Goal: Task Accomplishment & Management: Manage account settings

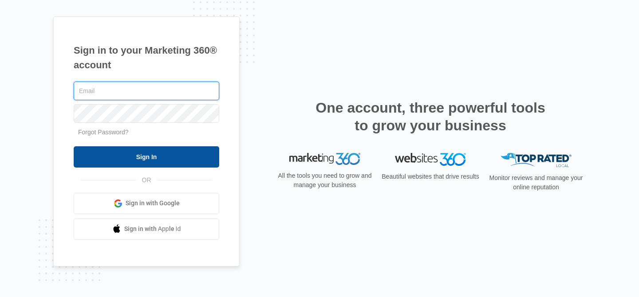
type input "[EMAIL_ADDRESS][DOMAIN_NAME]"
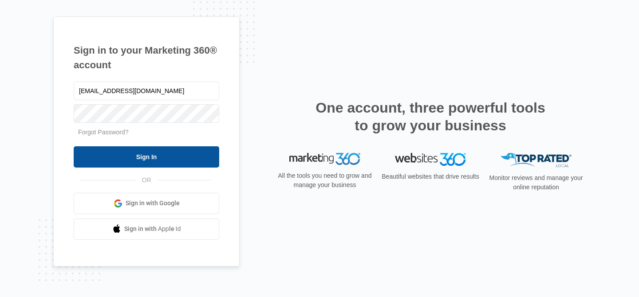
click at [167, 159] on input "Sign In" at bounding box center [146, 156] width 145 height 21
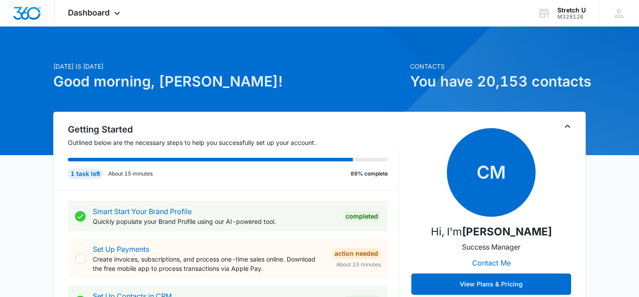
scroll to position [10, 0]
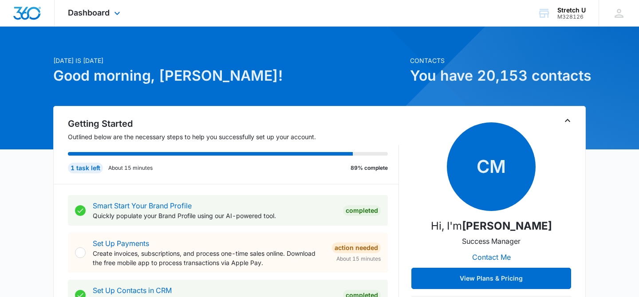
drag, startPoint x: 116, startPoint y: 22, endPoint x: 110, endPoint y: 19, distance: 6.2
click at [116, 22] on div "Dashboard Apps Reputation Websites Forms CRM Email Social Payments POS Content …" at bounding box center [95, 13] width 81 height 26
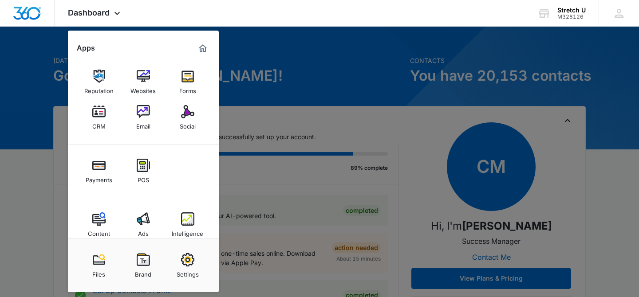
click at [94, 117] on img at bounding box center [98, 111] width 13 height 13
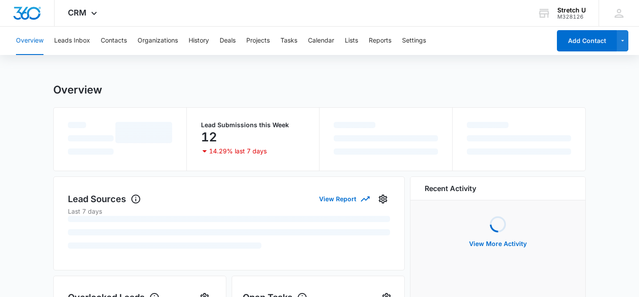
scroll to position [23, 0]
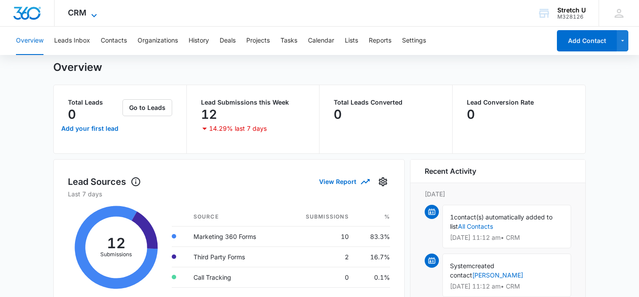
click at [73, 16] on span "CRM" at bounding box center [77, 12] width 19 height 9
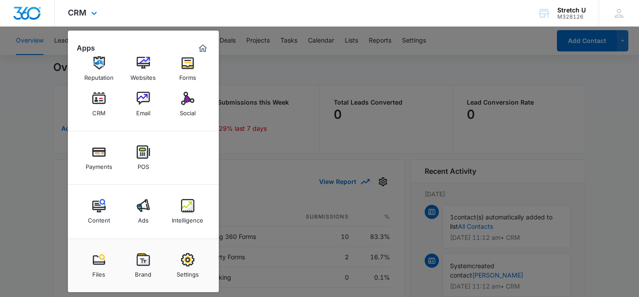
scroll to position [32, 0]
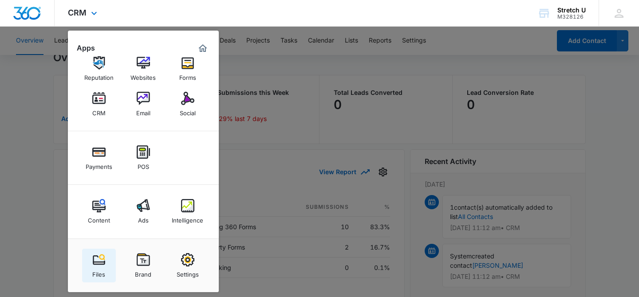
click at [94, 267] on div "Files" at bounding box center [98, 273] width 13 height 12
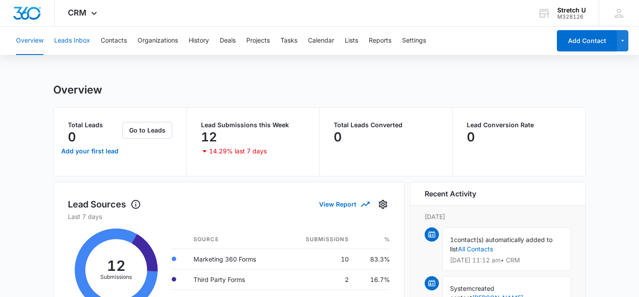
click at [71, 43] on button "Leads Inbox" at bounding box center [72, 41] width 36 height 28
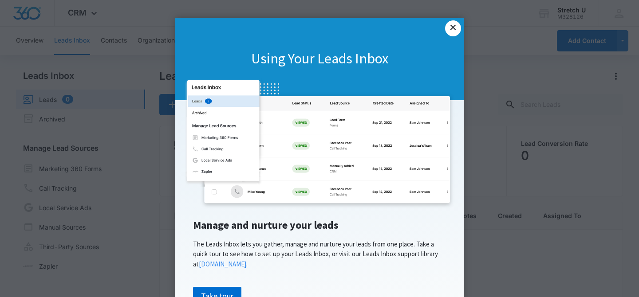
click at [451, 30] on link "×" at bounding box center [453, 28] width 16 height 16
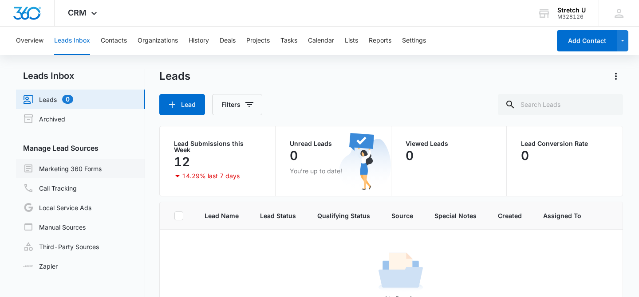
click at [101, 171] on link "Marketing 360 Forms" at bounding box center [62, 168] width 78 height 11
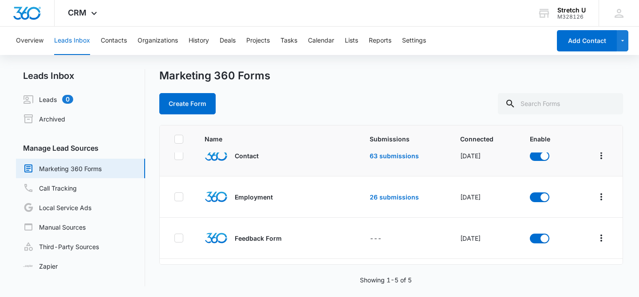
scroll to position [62, 0]
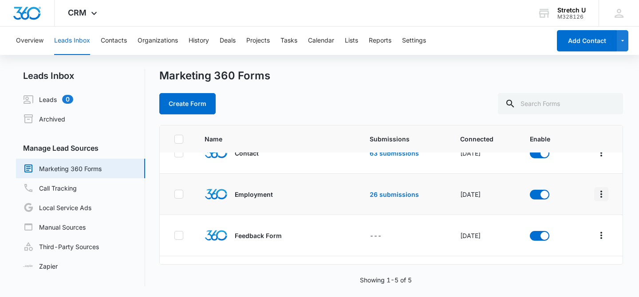
click at [599, 197] on icon "Overflow Menu" at bounding box center [601, 194] width 11 height 11
click at [618, 212] on td at bounding box center [597, 194] width 50 height 41
click at [386, 195] on link "26 submissions" at bounding box center [393, 195] width 49 height 8
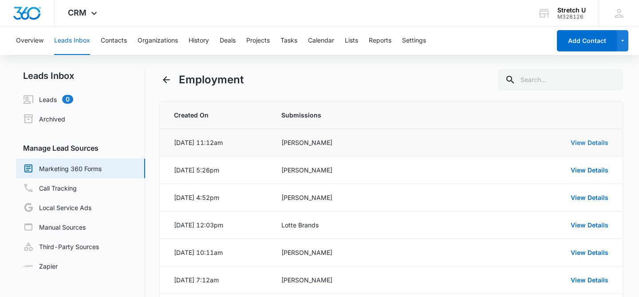
click at [579, 144] on link "View Details" at bounding box center [589, 143] width 38 height 8
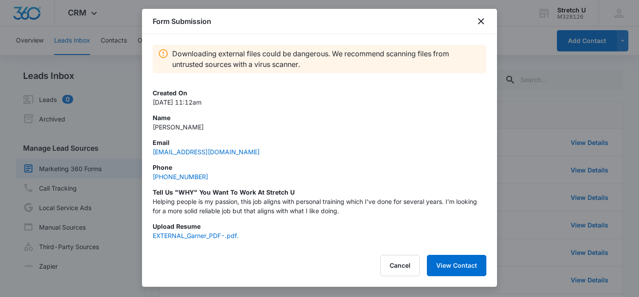
scroll to position [19, 0]
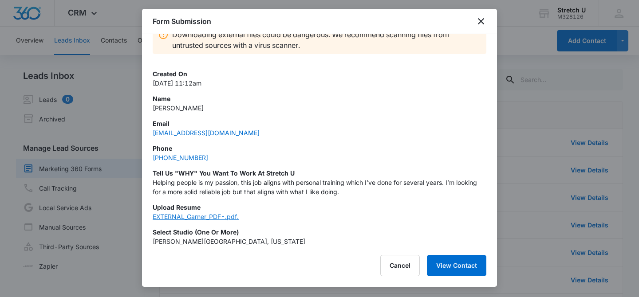
click at [232, 217] on link "EXTERNAL_Garner_PDF-.pdf." at bounding box center [196, 217] width 86 height 8
